Goal: Find specific page/section: Find specific page/section

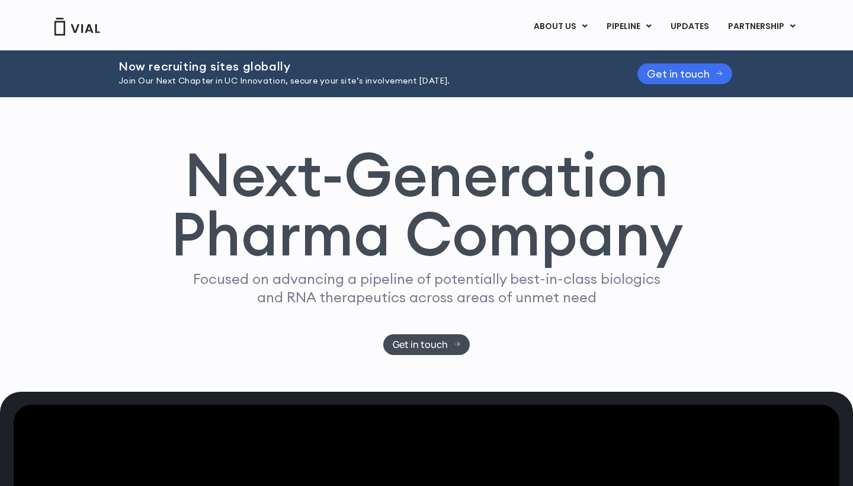
click at [689, 78] on span "Get in touch" at bounding box center [678, 73] width 63 height 9
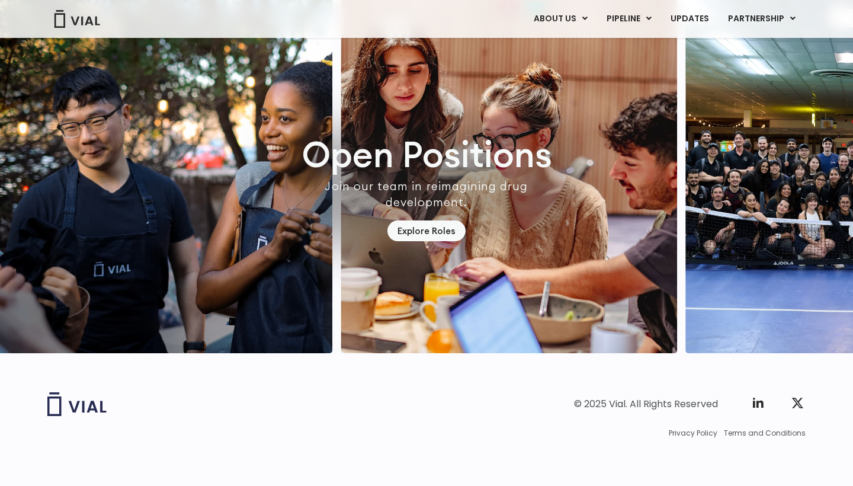
scroll to position [3458, 0]
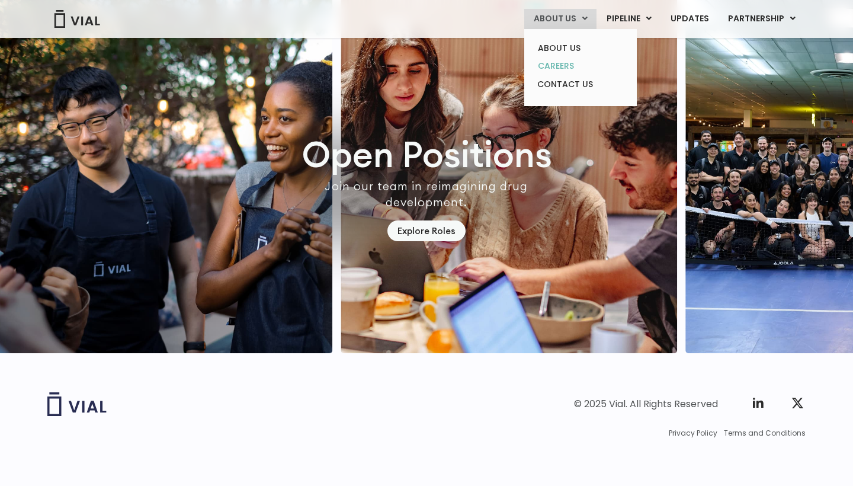
click at [568, 69] on link "CAREERS" at bounding box center [581, 66] width 104 height 18
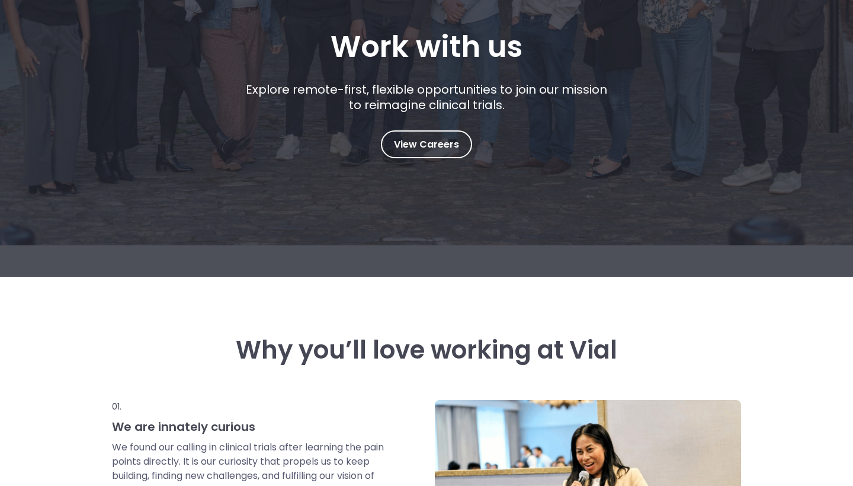
scroll to position [137, 0]
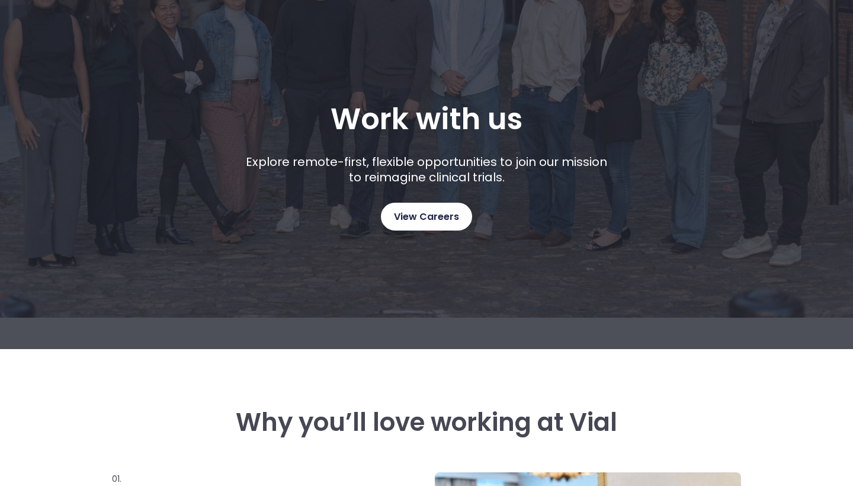
click at [439, 227] on link "View Careers" at bounding box center [426, 217] width 91 height 28
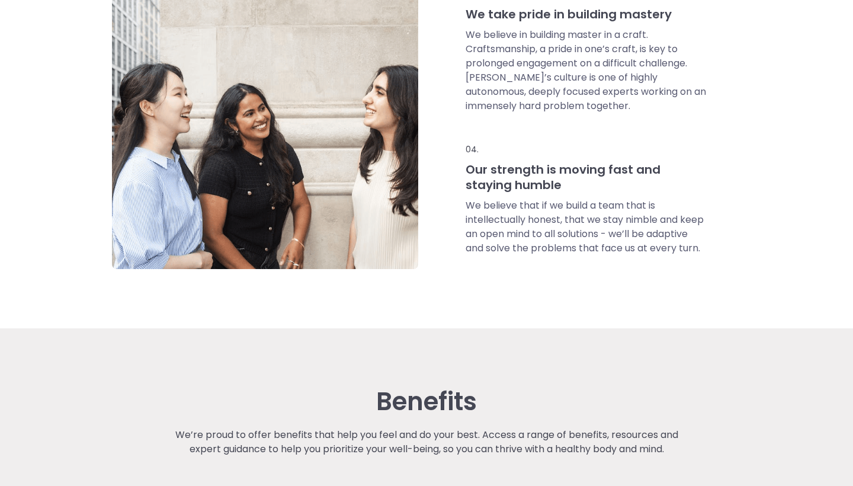
scroll to position [869, 0]
